Goal: Check status: Check status

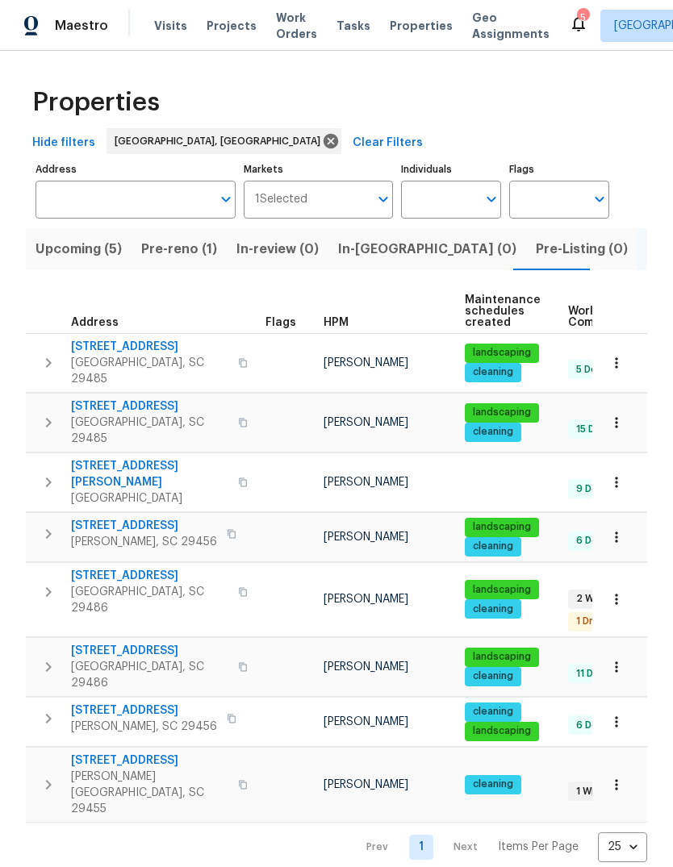
click at [120, 402] on span "[STREET_ADDRESS]" at bounding box center [149, 407] width 157 height 16
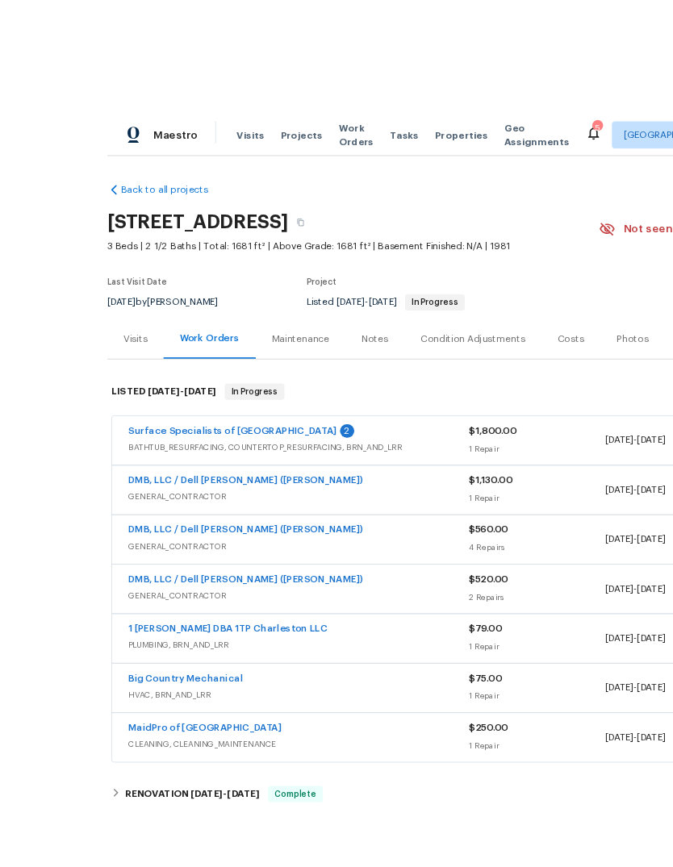
scroll to position [4, 0]
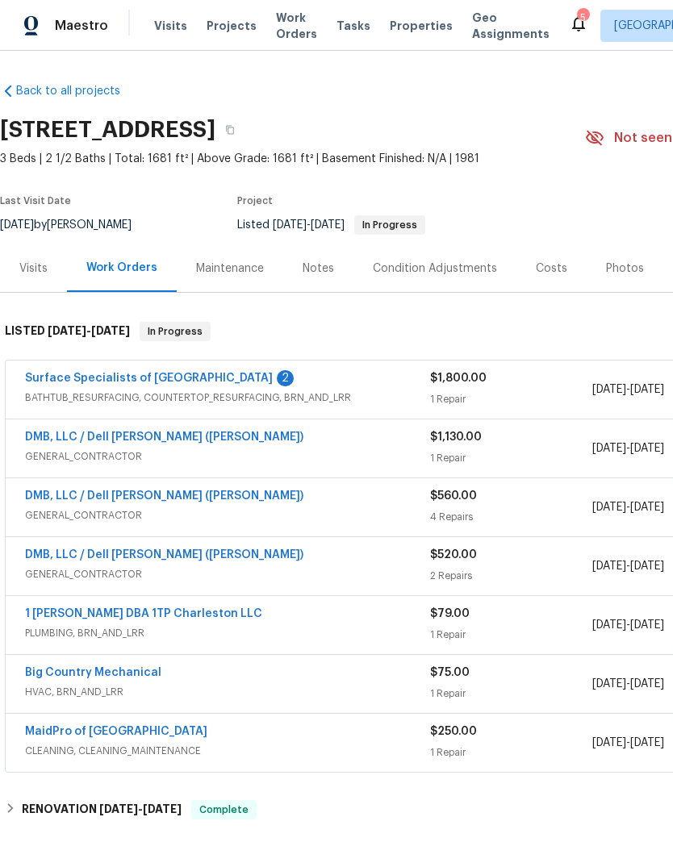
click at [165, 377] on link "Surface Specialists of Charleston" at bounding box center [149, 378] width 248 height 11
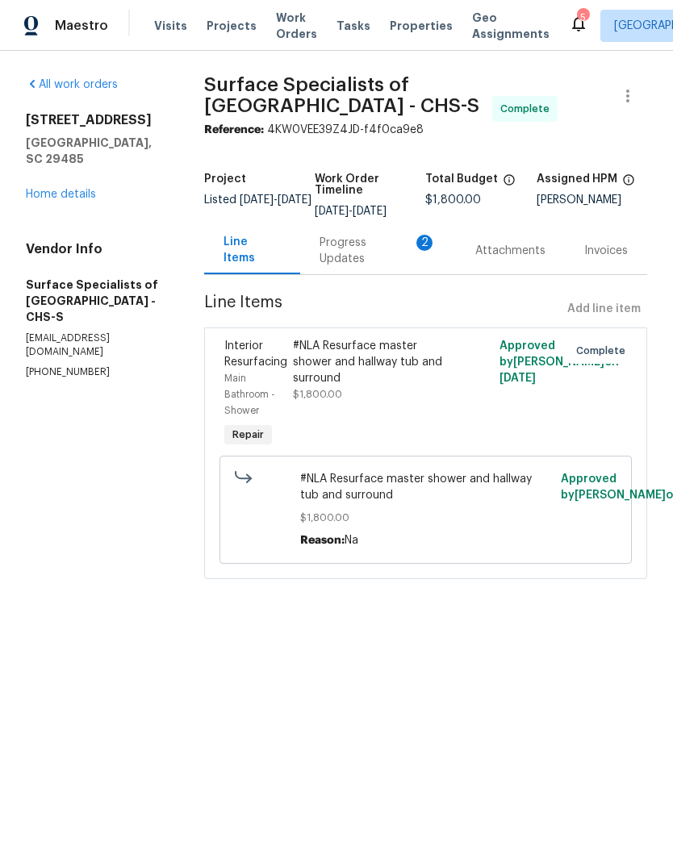
click at [375, 259] on div "Progress Updates 2" at bounding box center [378, 251] width 156 height 48
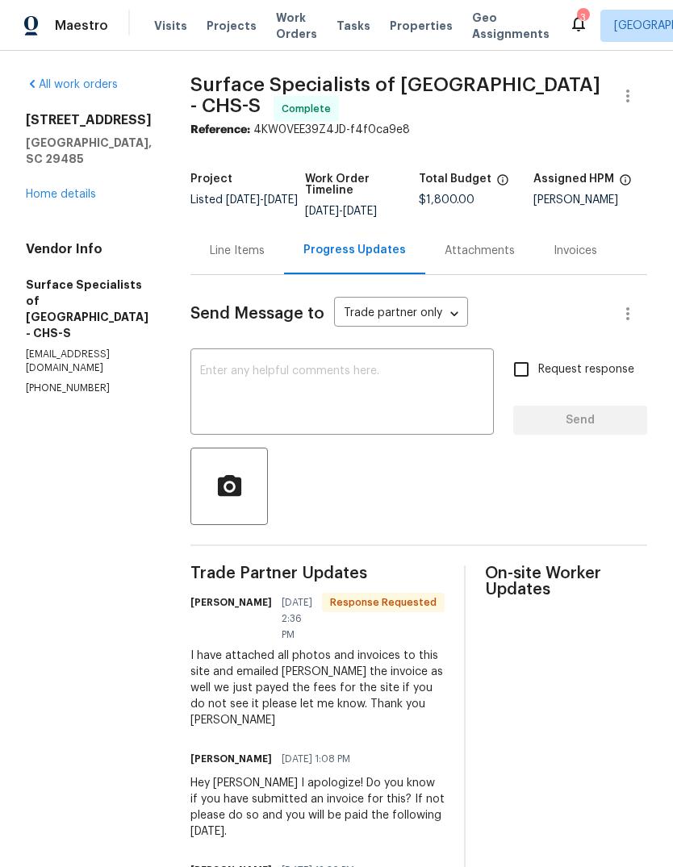
click at [69, 198] on link "Home details" at bounding box center [61, 194] width 70 height 11
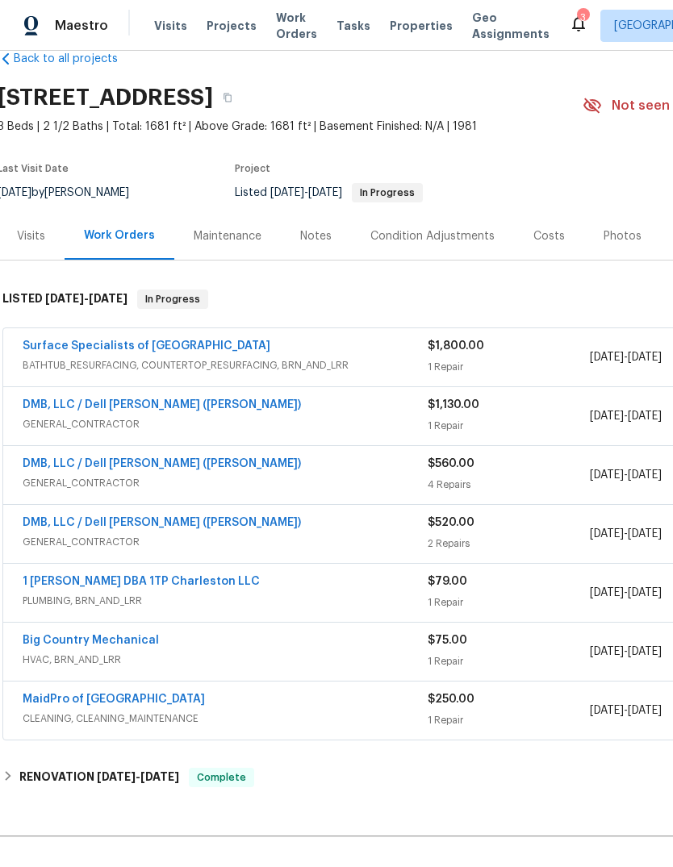
scroll to position [32, 6]
